Goal: Browse casually

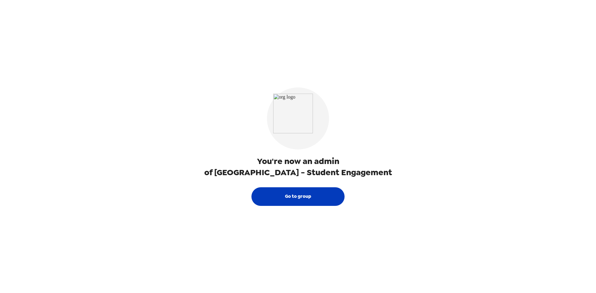
click at [293, 196] on button "Go to group" at bounding box center [297, 196] width 93 height 19
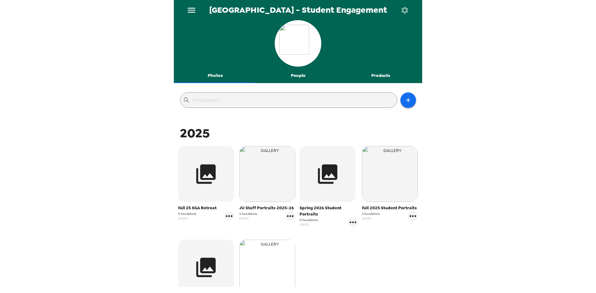
scroll to position [62, 0]
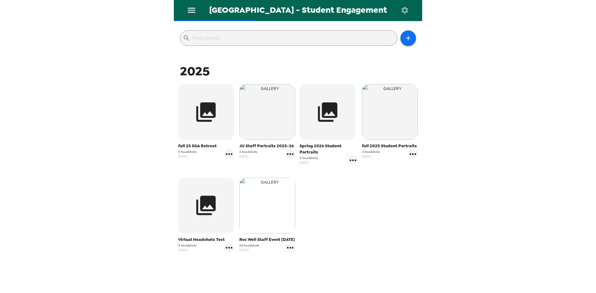
click at [265, 194] on img "button" at bounding box center [267, 206] width 56 height 56
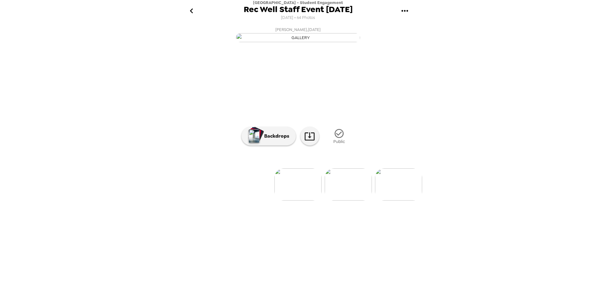
click at [405, 9] on icon "gallery menu" at bounding box center [405, 11] width 10 height 10
click at [530, 137] on div at bounding box center [298, 146] width 596 height 293
click at [301, 201] on img at bounding box center [286, 185] width 47 height 32
click at [340, 178] on img at bounding box center [348, 161] width 47 height 32
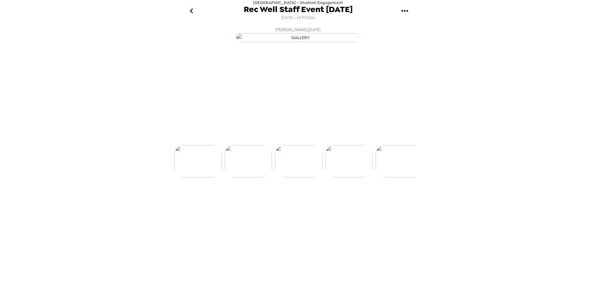
scroll to position [0, 452]
click at [412, 201] on img at bounding box center [399, 185] width 47 height 32
click at [390, 201] on img at bounding box center [387, 185] width 47 height 32
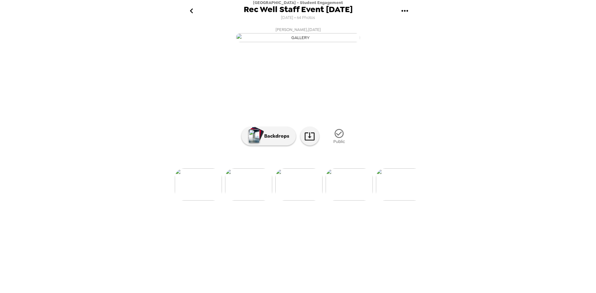
click at [407, 201] on img at bounding box center [399, 185] width 47 height 32
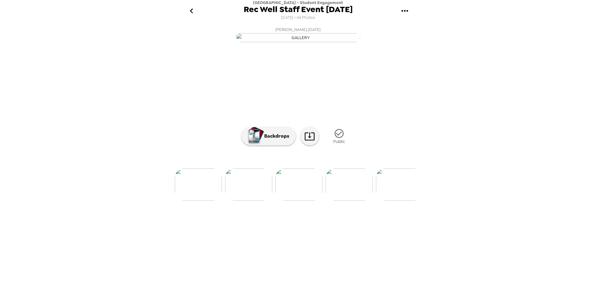
click at [438, 205] on div "[GEOGRAPHIC_DATA] - Student Engagement Rec Well Staff Event [DATE] [DATE] • 64 …" at bounding box center [298, 146] width 596 height 293
drag, startPoint x: 344, startPoint y: 254, endPoint x: 352, endPoint y: 252, distance: 7.7
click at [344, 201] on img at bounding box center [349, 185] width 47 height 32
click at [394, 178] on div at bounding box center [298, 151] width 248 height 53
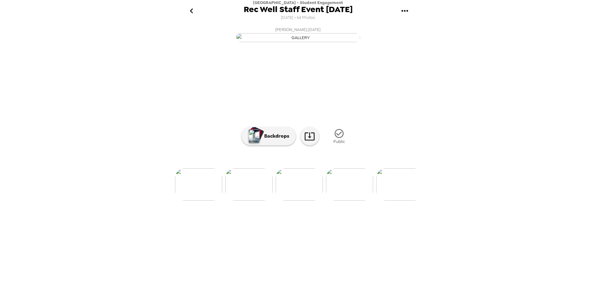
click at [410, 201] on img at bounding box center [399, 185] width 47 height 32
click at [340, 201] on img at bounding box center [349, 185] width 47 height 32
click at [383, 201] on img at bounding box center [399, 185] width 47 height 32
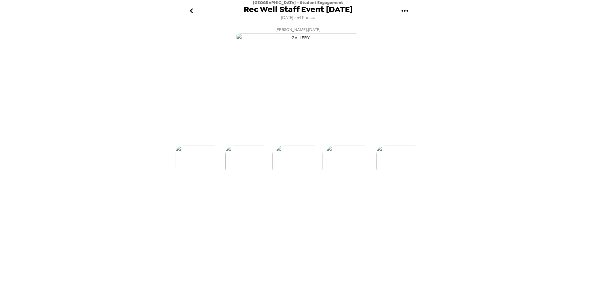
scroll to position [0, 1306]
